Goal: Information Seeking & Learning: Learn about a topic

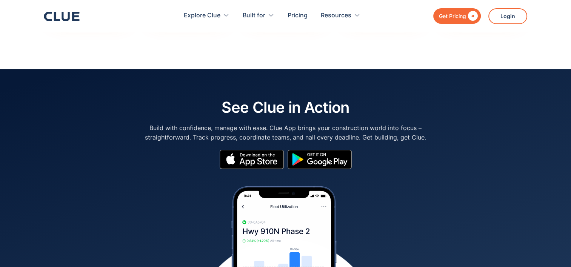
scroll to position [3493, 0]
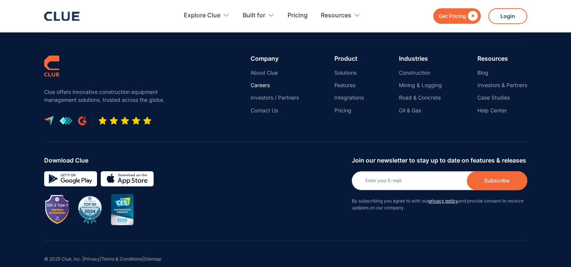
click at [261, 82] on link "Careers" at bounding box center [275, 85] width 48 height 7
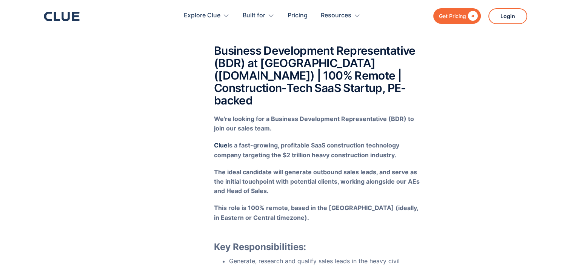
scroll to position [996, 0]
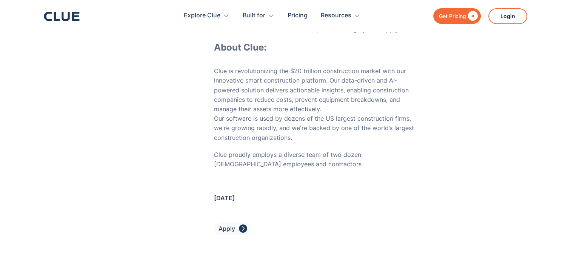
scroll to position [2929, 0]
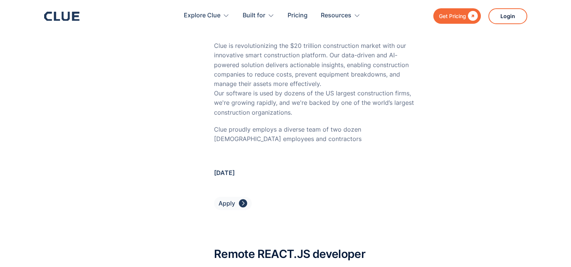
click at [243, 199] on div "" at bounding box center [243, 203] width 8 height 9
